Goal: Information Seeking & Learning: Learn about a topic

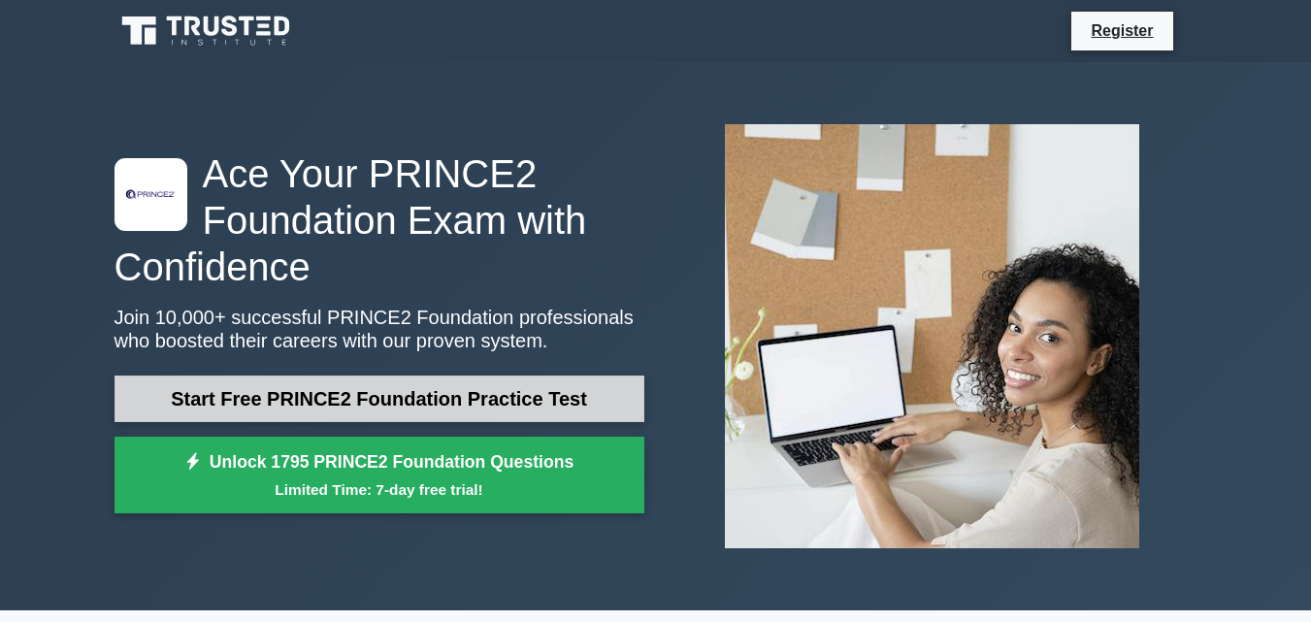
click at [389, 403] on link "Start Free PRINCE2 Foundation Practice Test" at bounding box center [380, 399] width 530 height 47
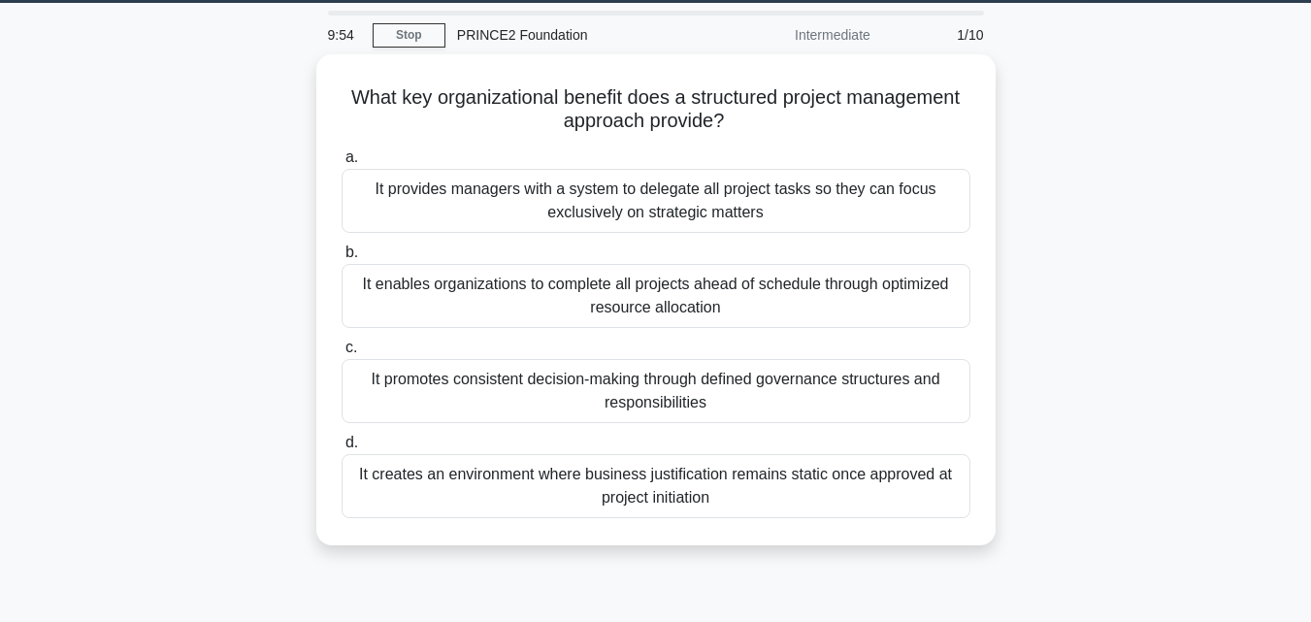
scroll to position [62, 0]
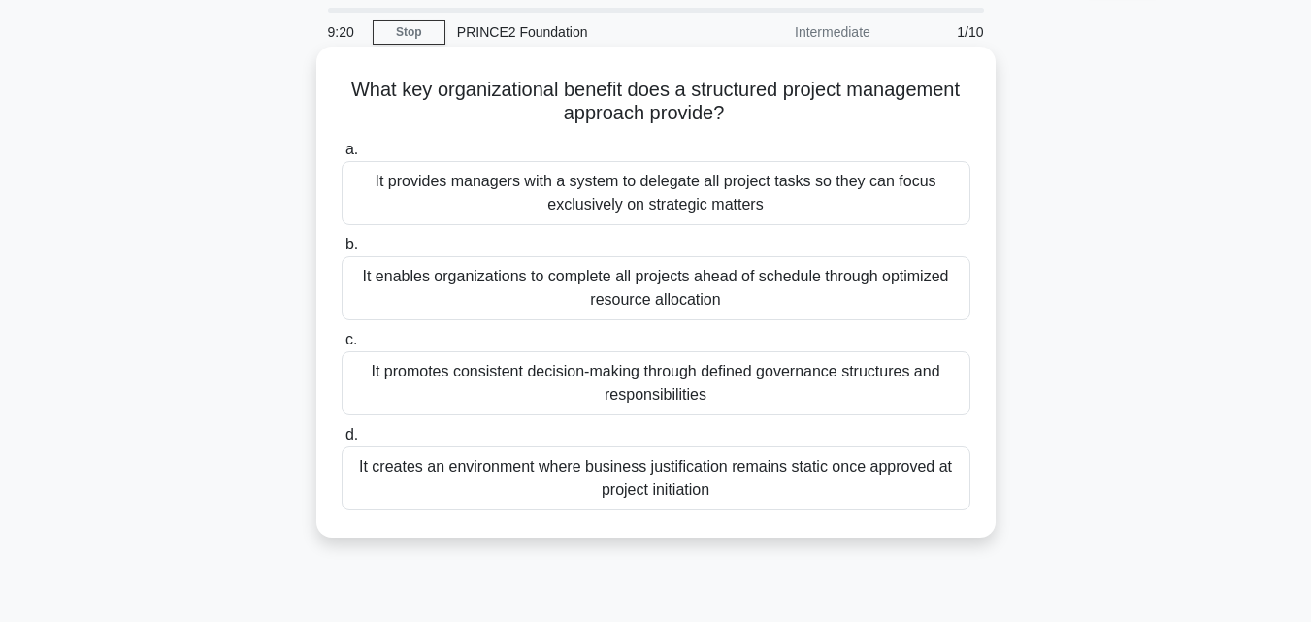
click at [685, 208] on div "It provides managers with a system to delegate all project tasks so they can fo…" at bounding box center [656, 193] width 629 height 64
click at [342, 156] on input "a. It provides managers with a system to delegate all project tasks so they can…" at bounding box center [342, 150] width 0 height 13
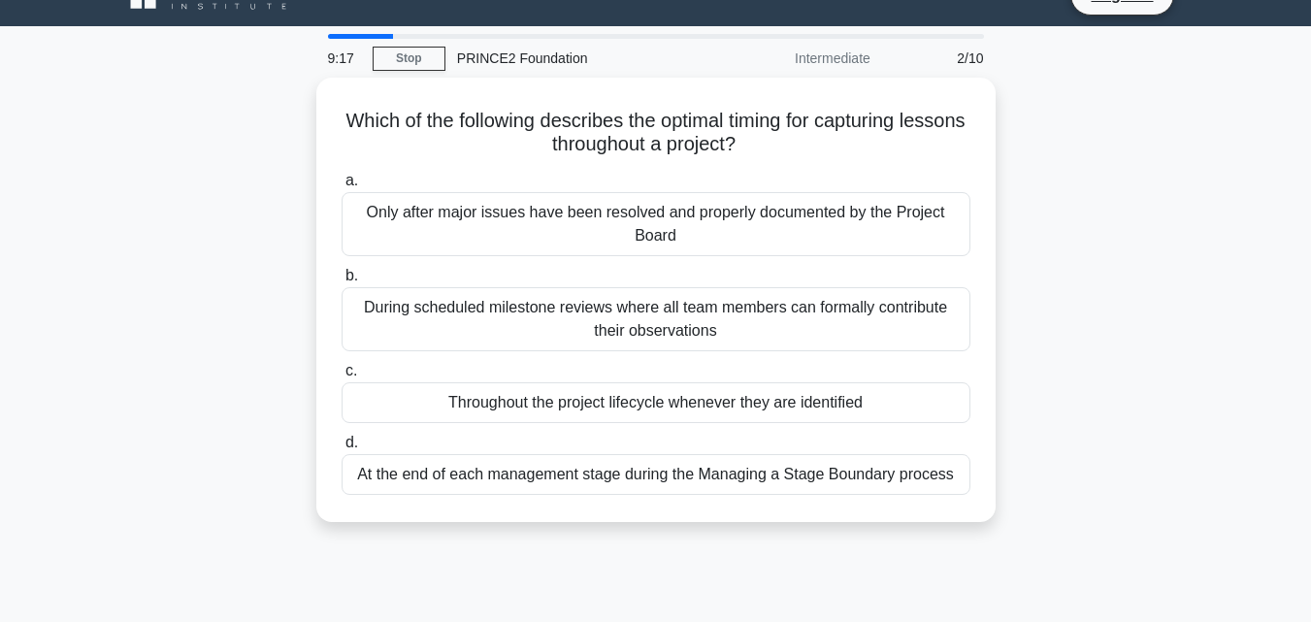
scroll to position [38, 0]
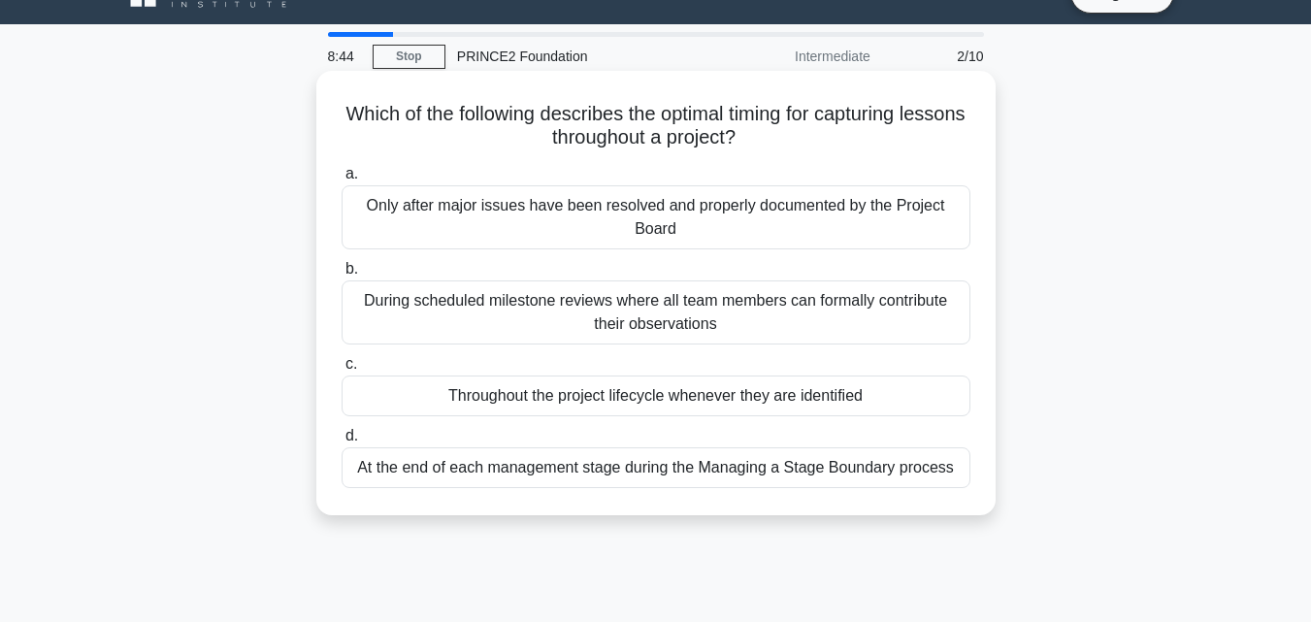
click at [631, 390] on div "Throughout the project lifecycle whenever they are identified" at bounding box center [656, 396] width 629 height 41
click at [342, 371] on input "c. Throughout the project lifecycle whenever they are identified" at bounding box center [342, 364] width 0 height 13
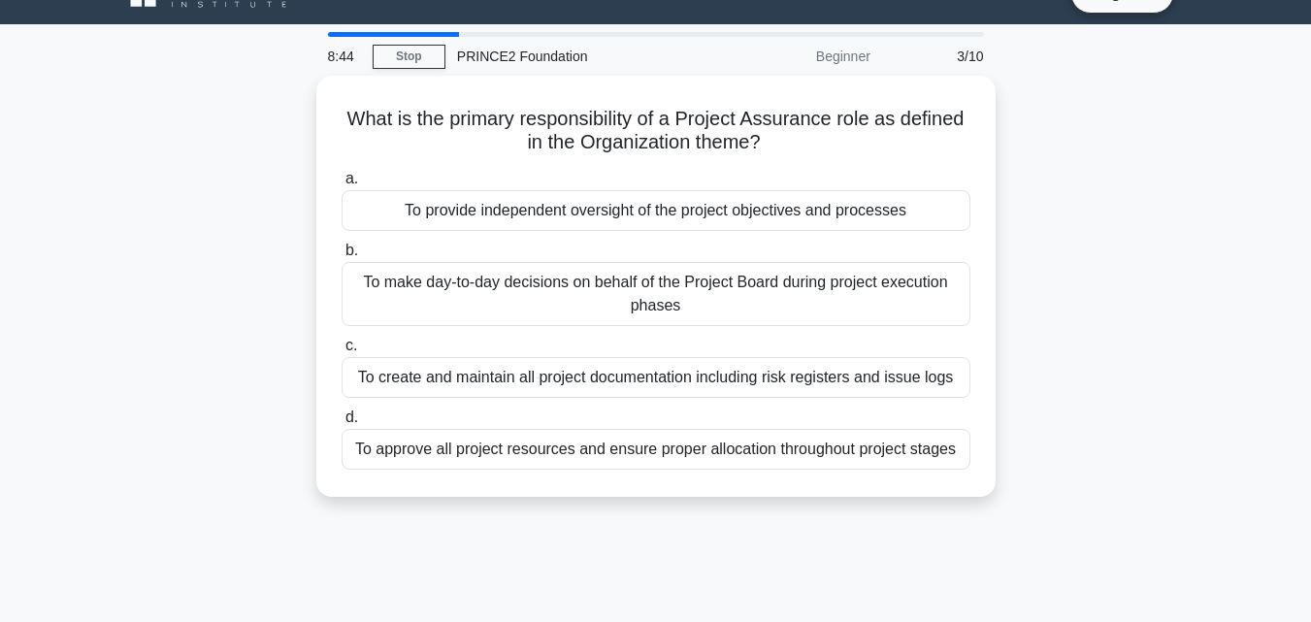
scroll to position [0, 0]
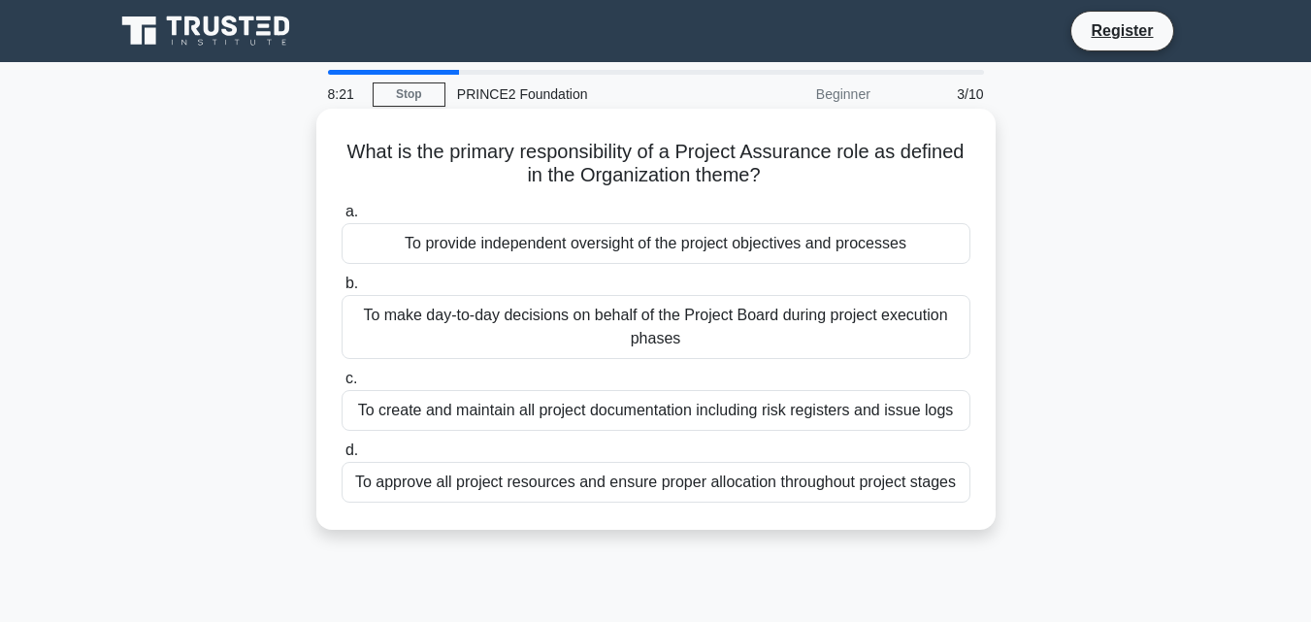
click at [611, 251] on div "To provide independent oversight of the project objectives and processes" at bounding box center [656, 243] width 629 height 41
click at [342, 218] on input "a. To provide independent oversight of the project objectives and processes" at bounding box center [342, 212] width 0 height 13
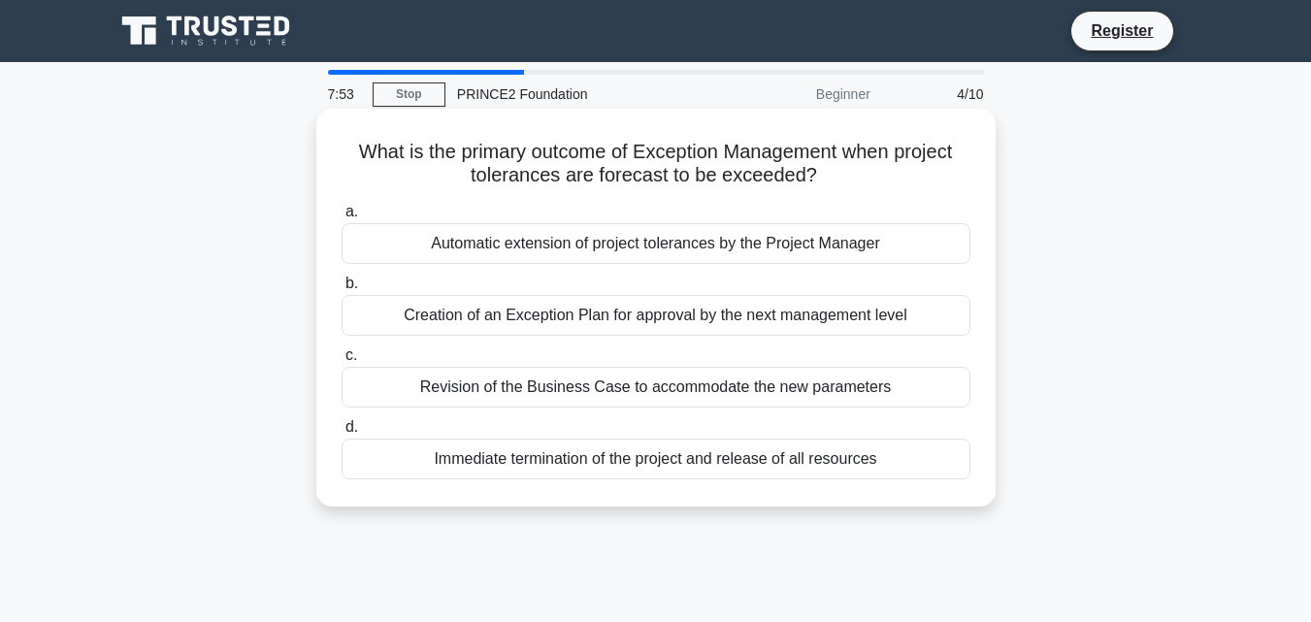
click at [609, 328] on div "Creation of an Exception Plan for approval by the next management level" at bounding box center [656, 315] width 629 height 41
click at [342, 290] on input "b. Creation of an Exception Plan for approval by the next management level" at bounding box center [342, 284] width 0 height 13
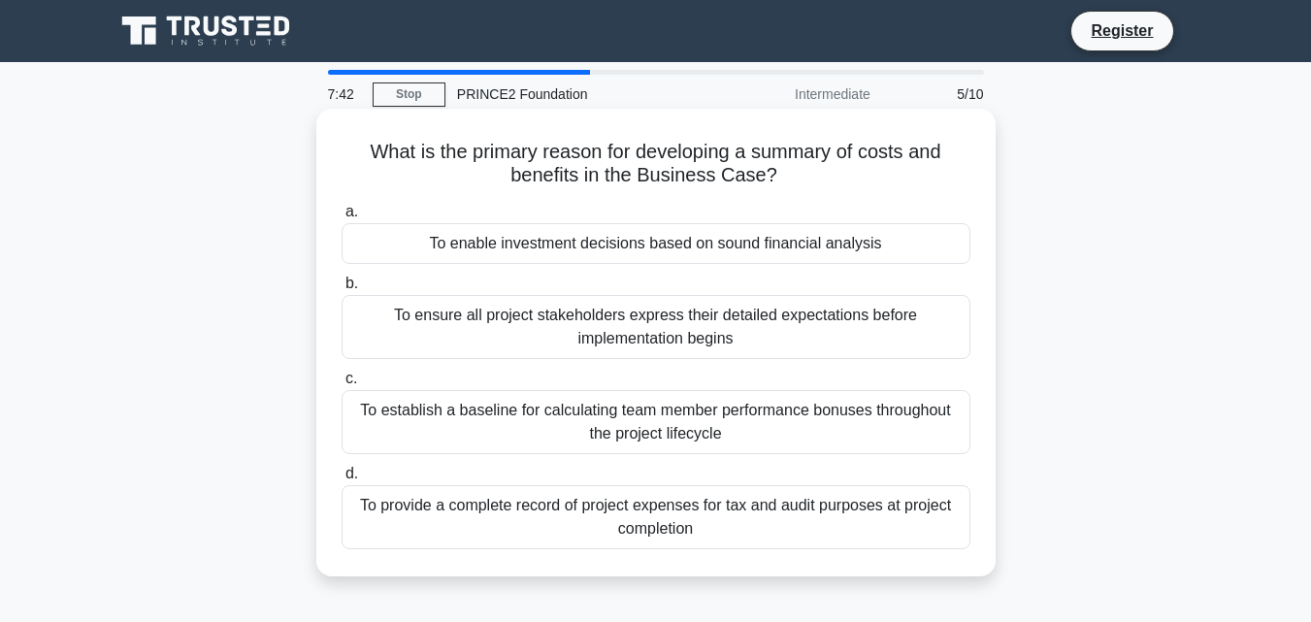
click at [600, 441] on div "To establish a baseline for calculating team member performance bonuses through…" at bounding box center [656, 422] width 629 height 64
click at [342, 385] on input "c. To establish a baseline for calculating team member performance bonuses thro…" at bounding box center [342, 379] width 0 height 13
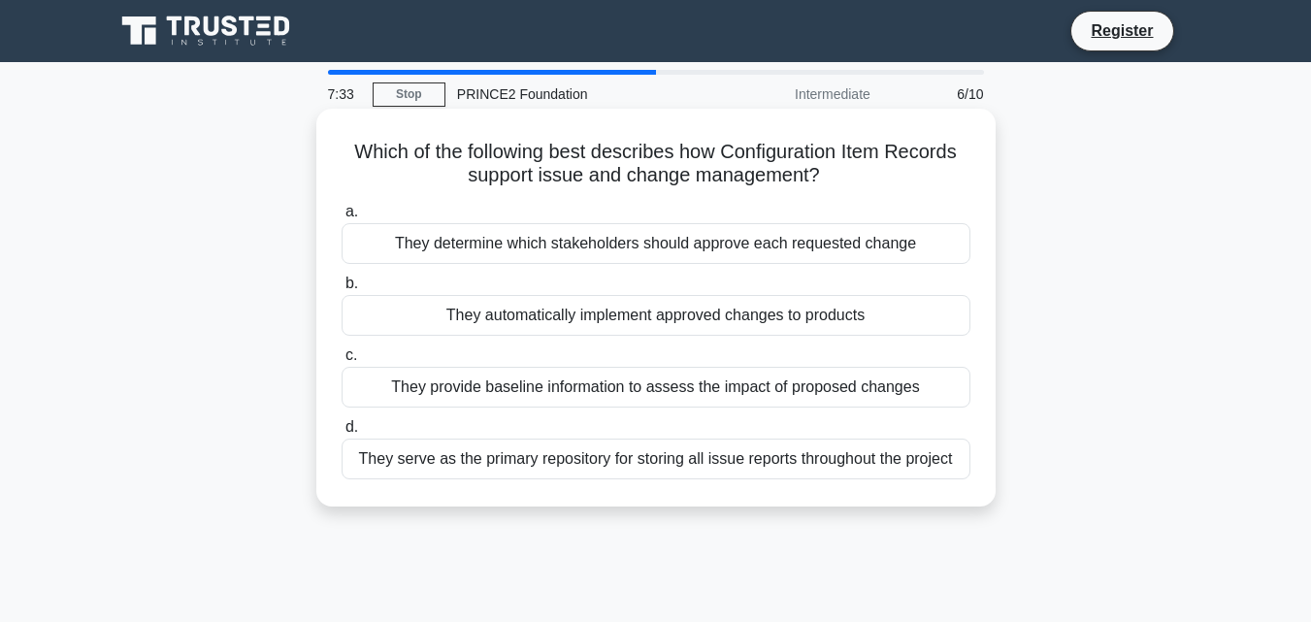
click at [585, 462] on div "They serve as the primary repository for storing all issue reports throughout t…" at bounding box center [656, 459] width 629 height 41
click at [342, 434] on input "d. They serve as the primary repository for storing all issue reports throughou…" at bounding box center [342, 427] width 0 height 13
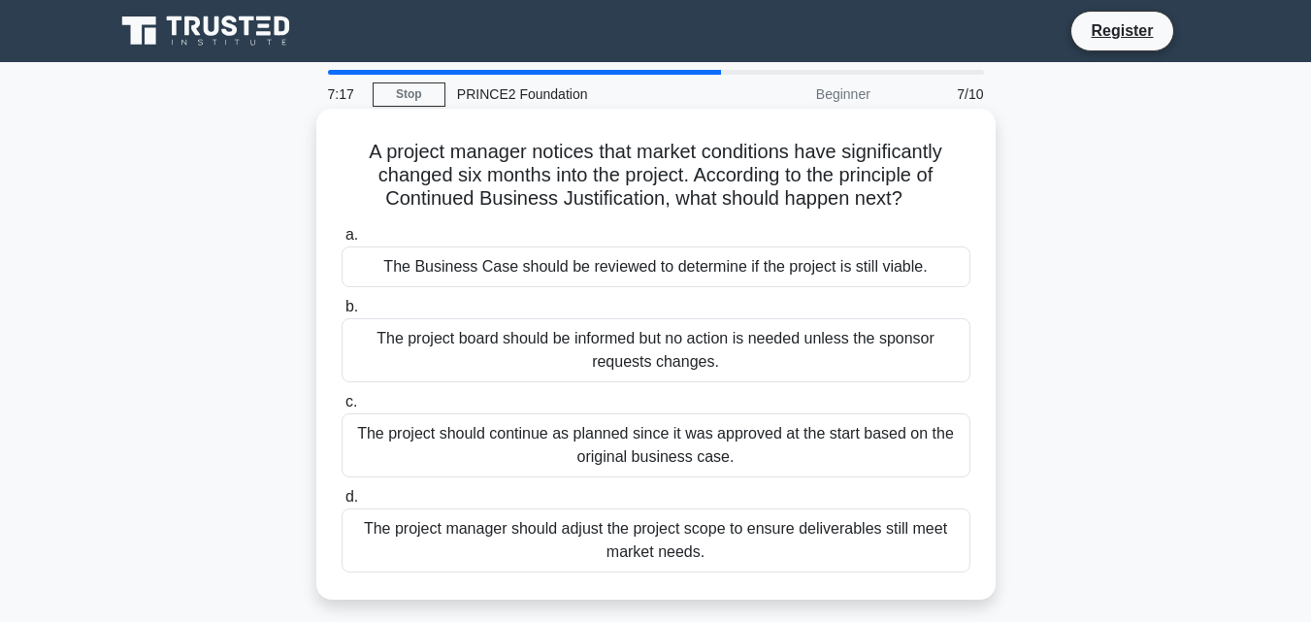
click at [522, 268] on div "The Business Case should be reviewed to determine if the project is still viabl…" at bounding box center [656, 267] width 629 height 41
click at [342, 242] on input "a. The Business Case should be reviewed to determine if the project is still vi…" at bounding box center [342, 235] width 0 height 13
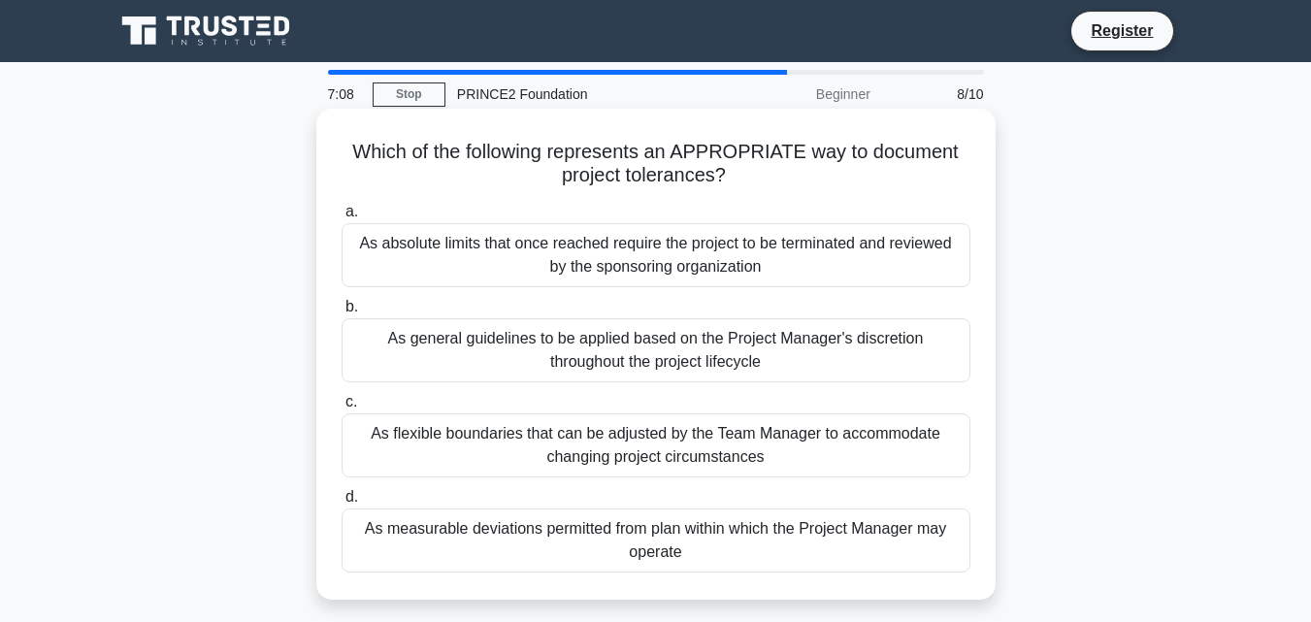
click at [664, 551] on div "As measurable deviations permitted from plan within which the Project Manager m…" at bounding box center [656, 541] width 629 height 64
click at [342, 504] on input "d. As measurable deviations permitted from plan within which the Project Manage…" at bounding box center [342, 497] width 0 height 13
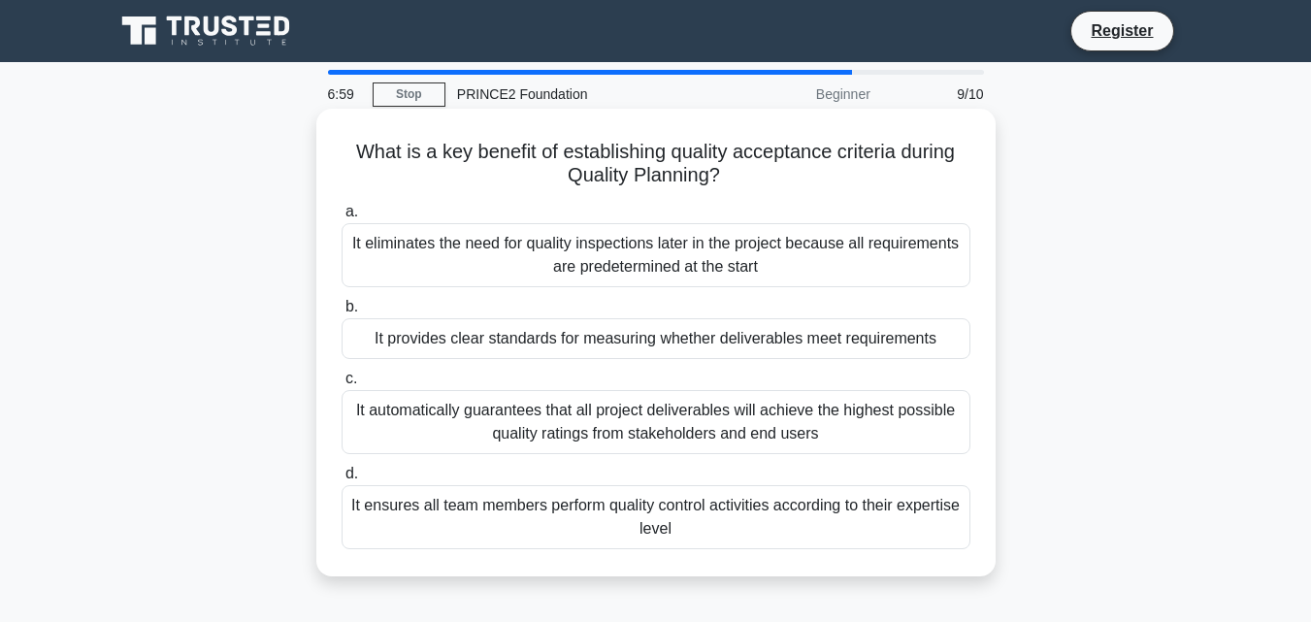
click at [470, 330] on div "It provides clear standards for measuring whether deliverables meet requirements" at bounding box center [656, 338] width 629 height 41
click at [342, 313] on input "b. It provides clear standards for measuring whether deliverables meet requirem…" at bounding box center [342, 307] width 0 height 13
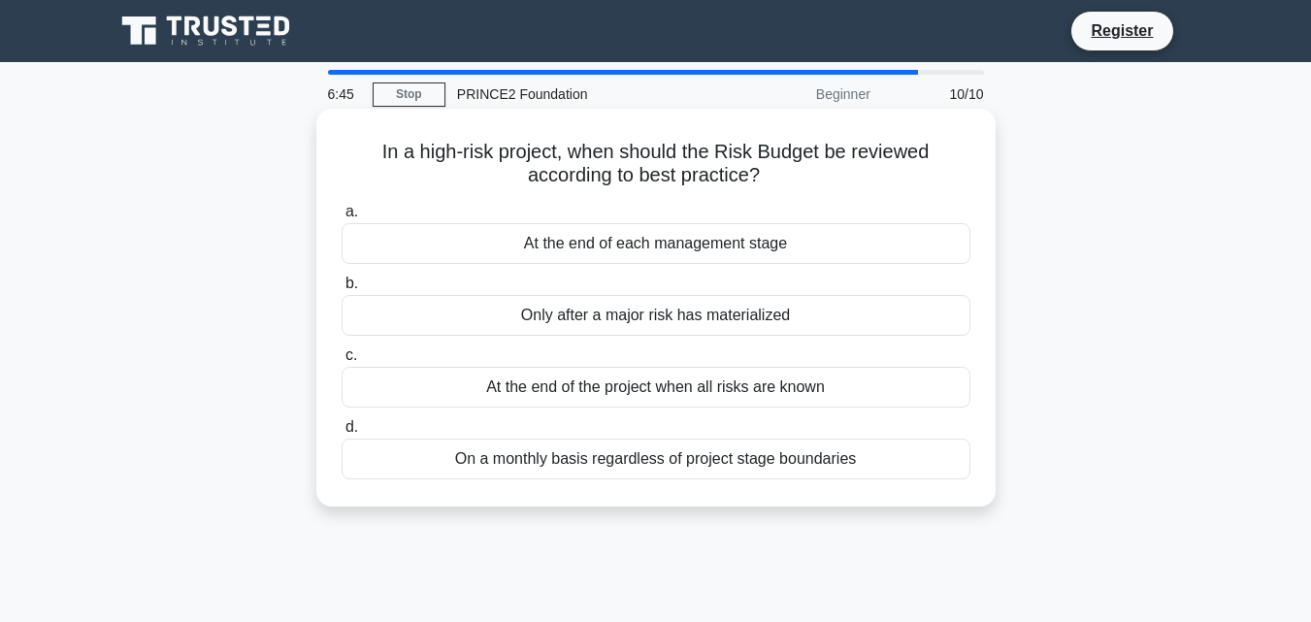
click at [632, 455] on div "On a monthly basis regardless of project stage boundaries" at bounding box center [656, 459] width 629 height 41
click at [342, 434] on input "d. On a monthly basis regardless of project stage boundaries" at bounding box center [342, 427] width 0 height 13
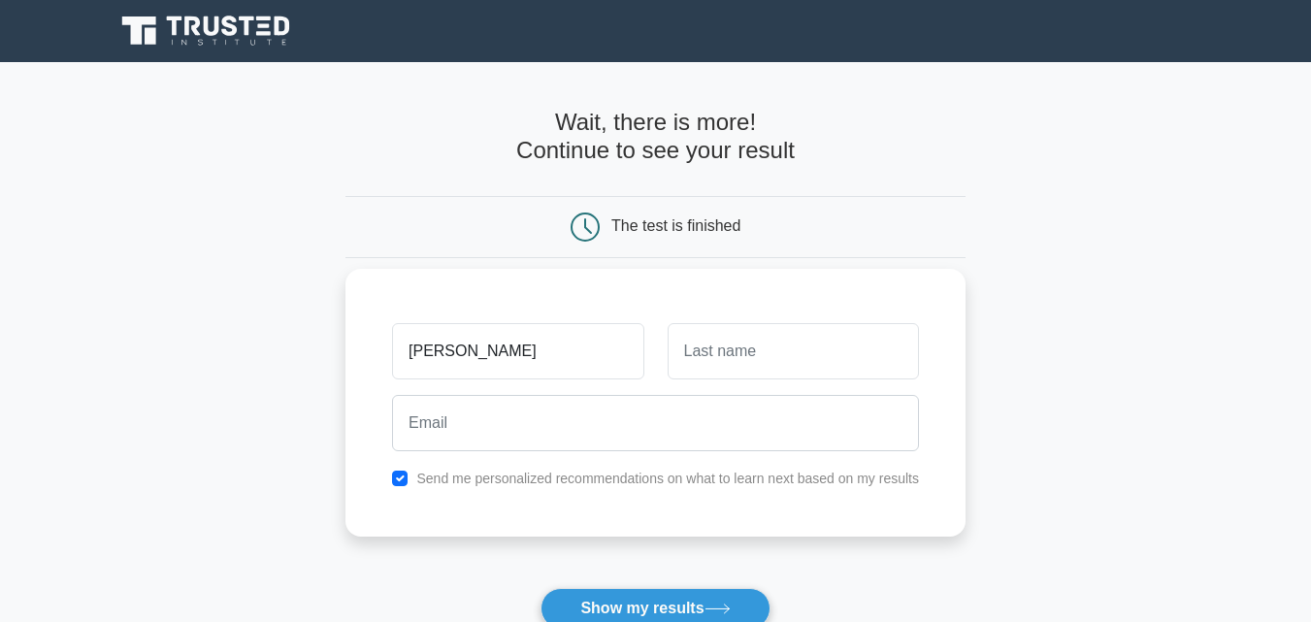
type input "[PERSON_NAME]"
click at [771, 365] on input "text" at bounding box center [793, 351] width 251 height 56
type input "Kilroy"
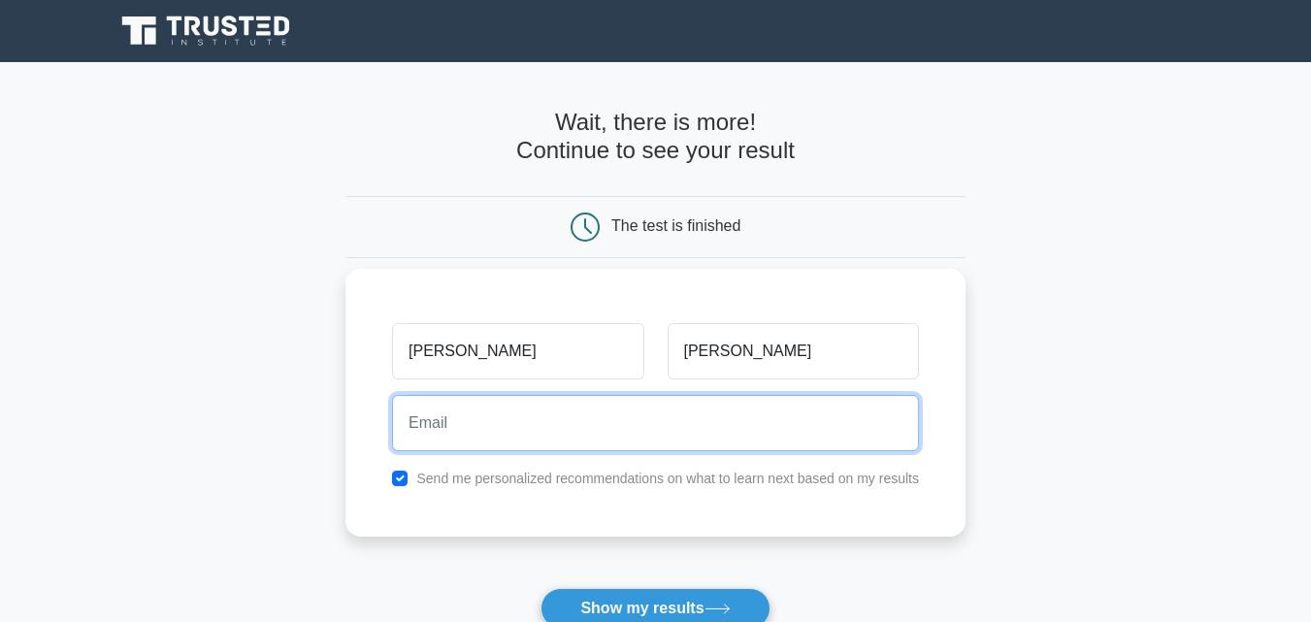
click at [731, 433] on input "email" at bounding box center [655, 423] width 527 height 56
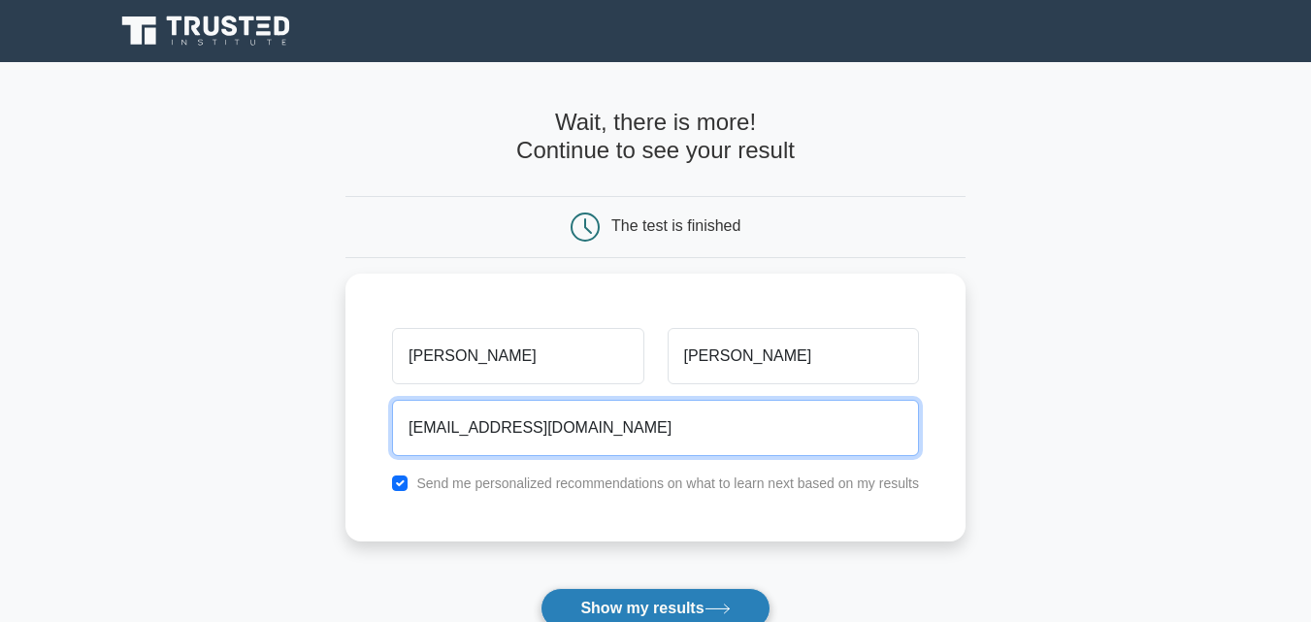
type input "Clivekeire16@gmail.com"
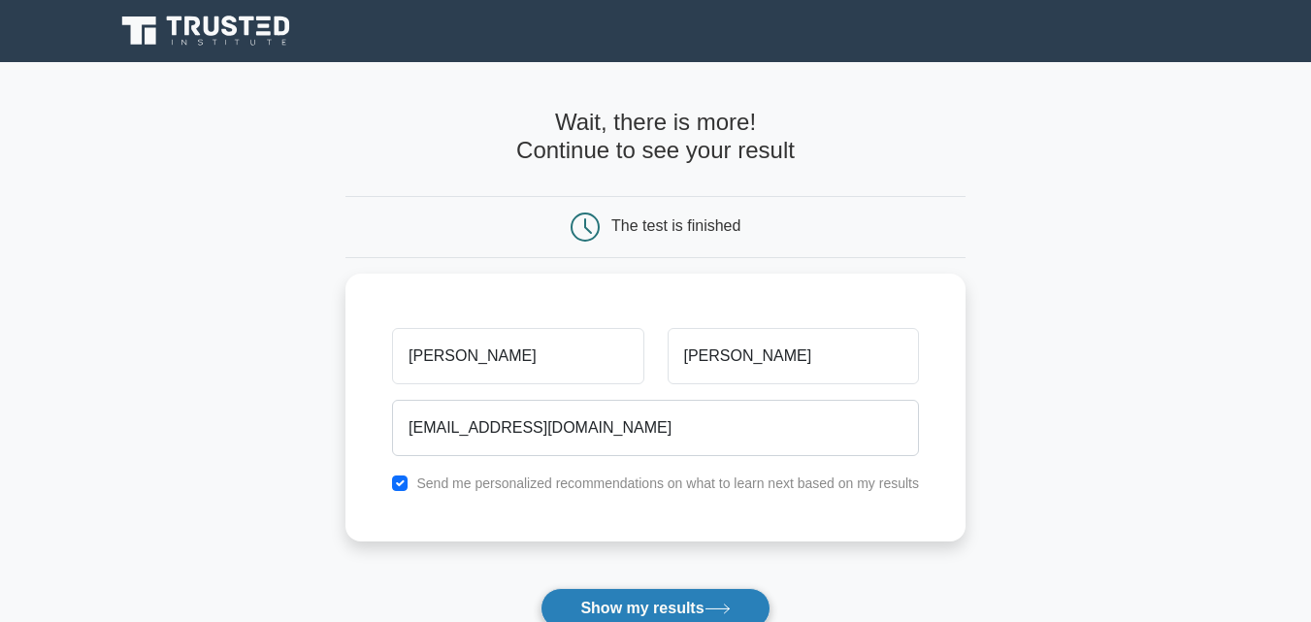
click at [722, 608] on icon at bounding box center [718, 609] width 26 height 11
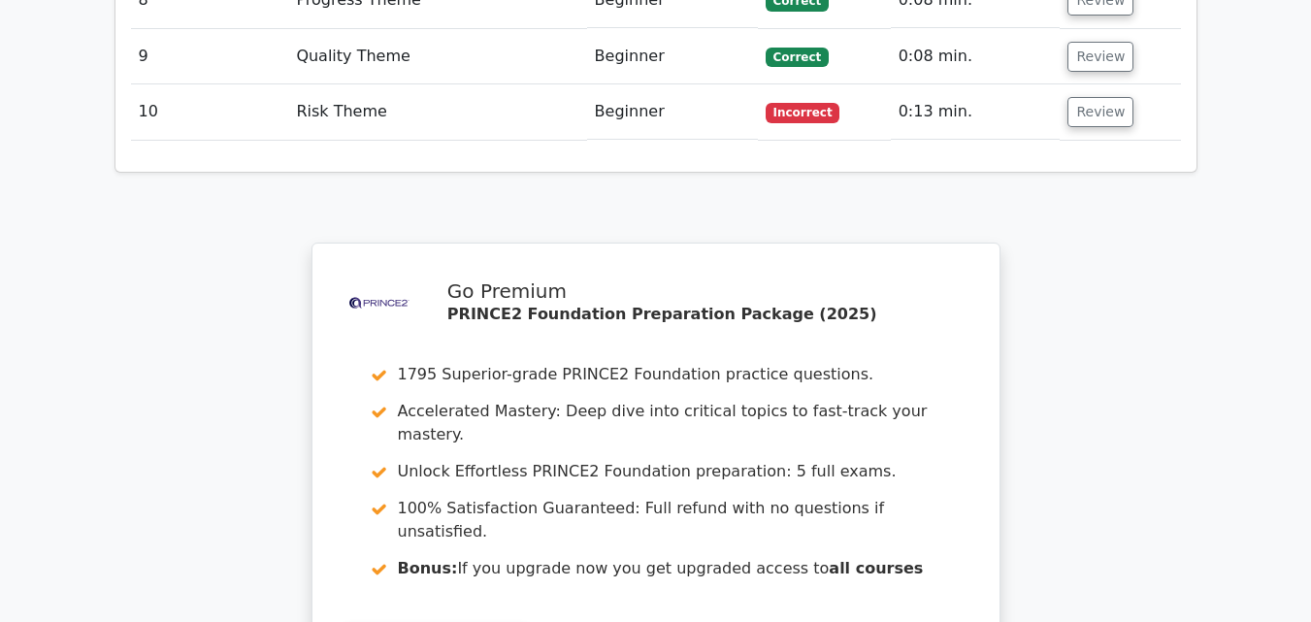
scroll to position [3125, 0]
